Goal: Book appointment/travel/reservation

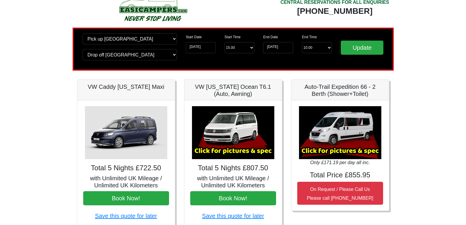
scroll to position [17, 0]
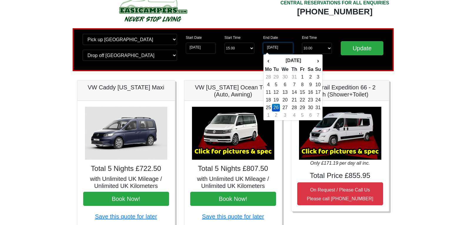
click at [287, 47] on input "[DATE]" at bounding box center [278, 48] width 30 height 11
click at [269, 106] on td "25" at bounding box center [267, 108] width 7 height 8
type input "[DATE]"
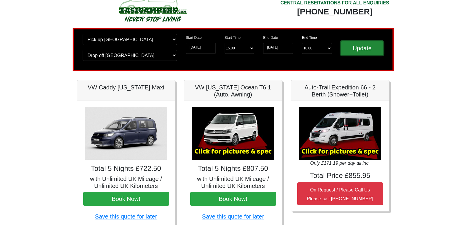
click at [348, 48] on input "Update" at bounding box center [361, 48] width 43 height 14
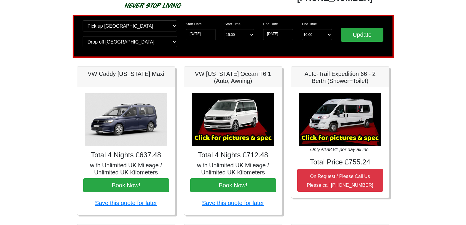
scroll to position [28, 0]
